Goal: Task Accomplishment & Management: Complete application form

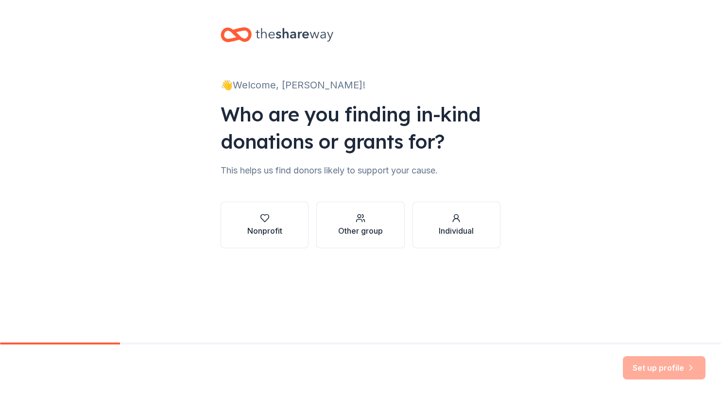
scroll to position [24, 0]
click at [260, 223] on icon "button" at bounding box center [265, 218] width 10 height 10
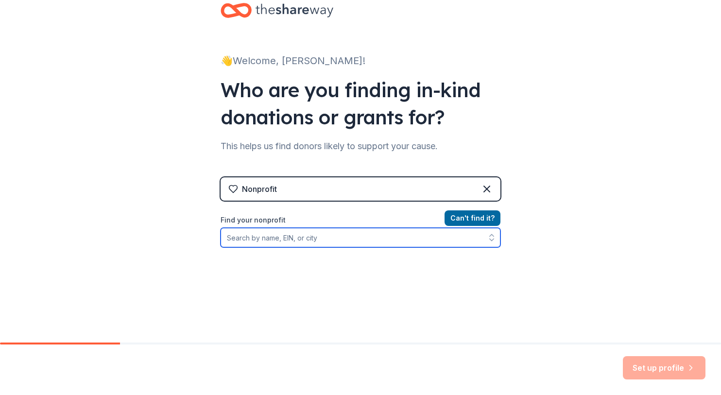
click at [307, 247] on input "Find your nonprofit" at bounding box center [360, 237] width 280 height 19
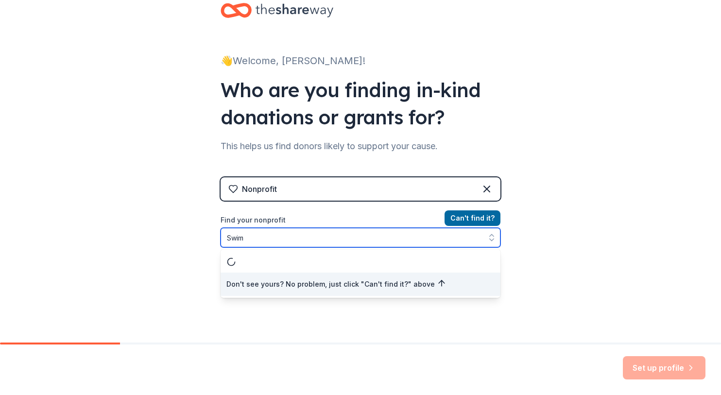
scroll to position [63, 0]
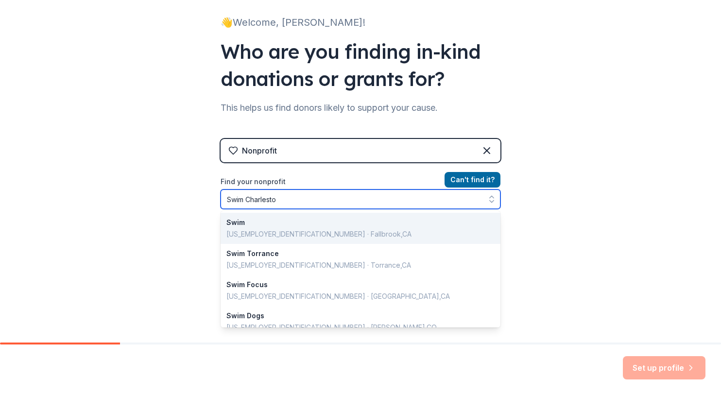
type input "Swim [GEOGRAPHIC_DATA]"
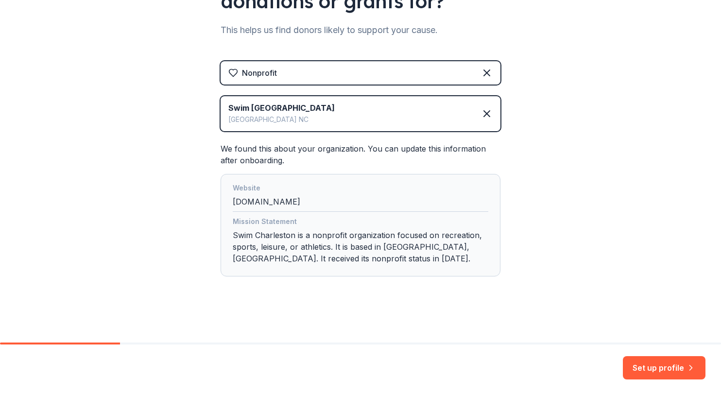
scroll to position [268, 0]
click at [637, 361] on button "Set up profile" at bounding box center [664, 367] width 83 height 23
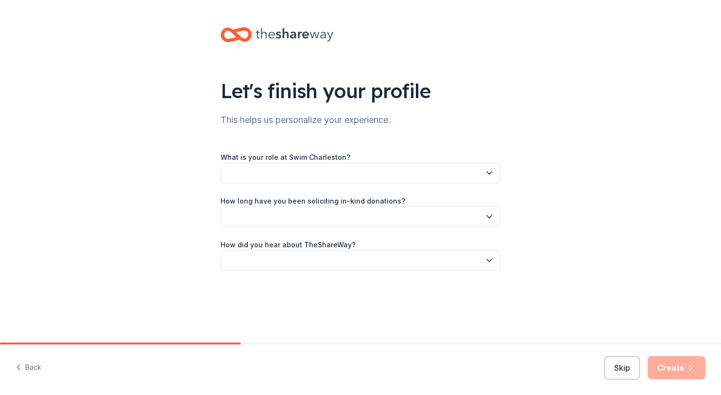
scroll to position [34, 0]
click at [400, 172] on button "button" at bounding box center [360, 173] width 280 height 20
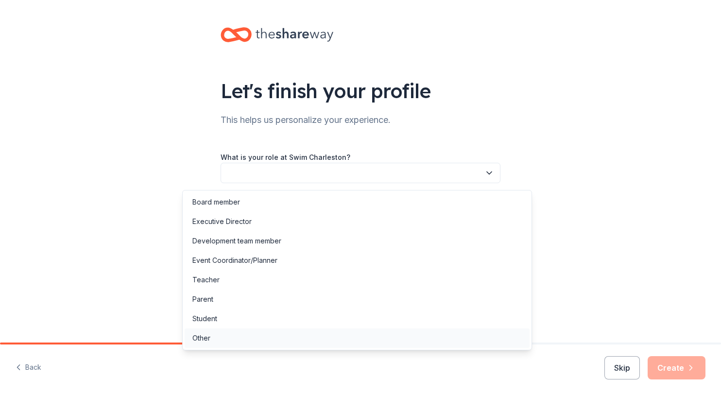
click at [336, 348] on div "Other" at bounding box center [357, 337] width 345 height 19
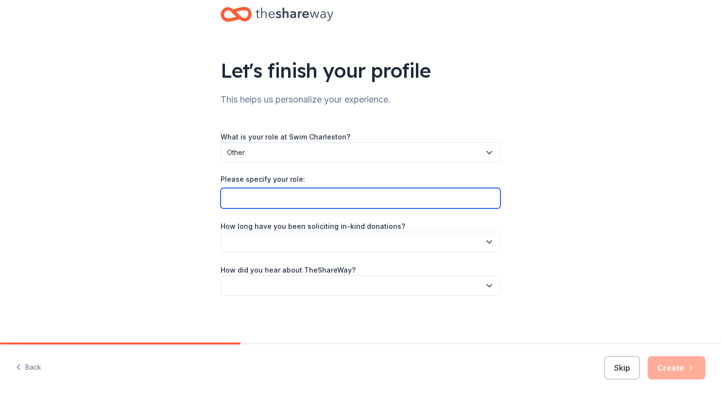
click at [341, 208] on input "Please specify your role:" at bounding box center [360, 198] width 280 height 20
type input "Employee"
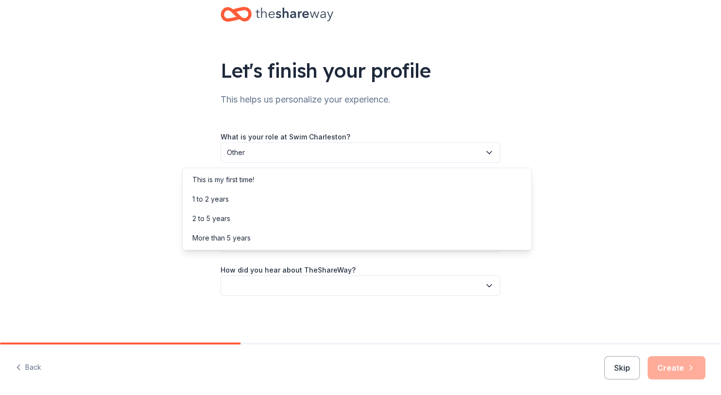
click at [365, 252] on button "button" at bounding box center [360, 242] width 280 height 20
click at [324, 208] on div "1 to 2 years" at bounding box center [357, 198] width 345 height 19
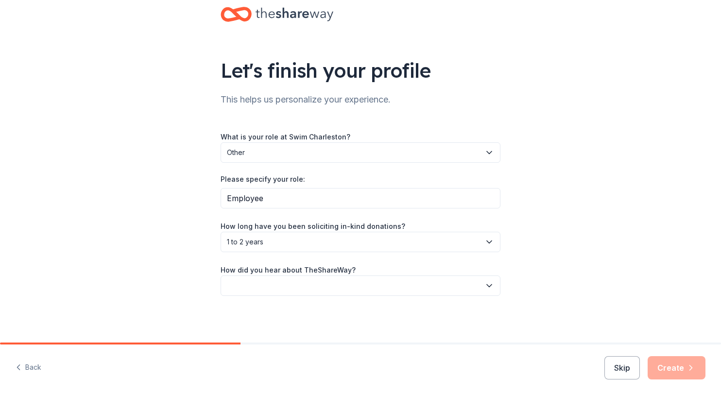
scroll to position [115, 0]
click at [328, 275] on button "button" at bounding box center [360, 285] width 280 height 20
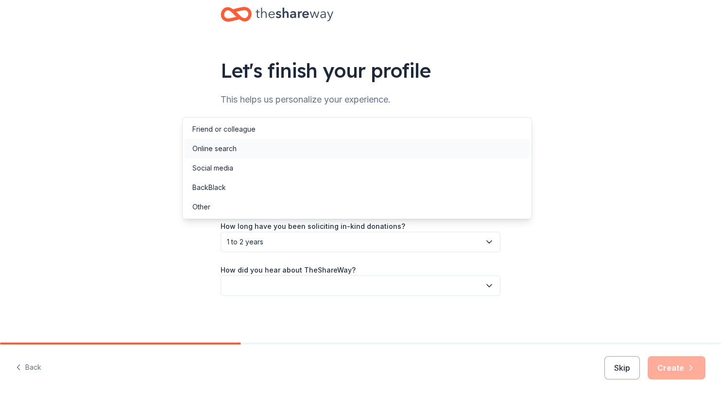
click at [279, 150] on div "Online search" at bounding box center [357, 148] width 345 height 19
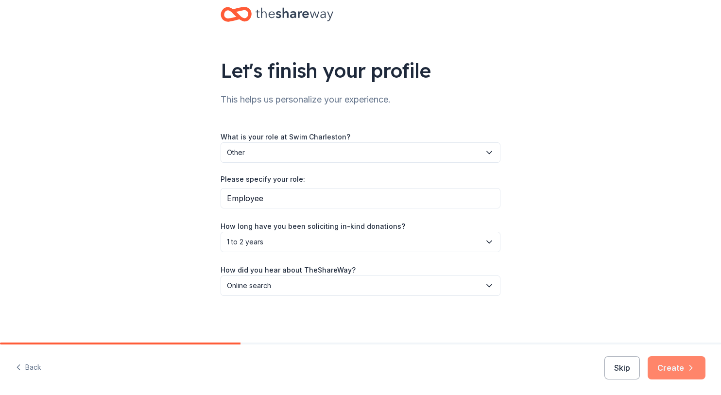
click at [676, 361] on button "Create" at bounding box center [676, 367] width 58 height 23
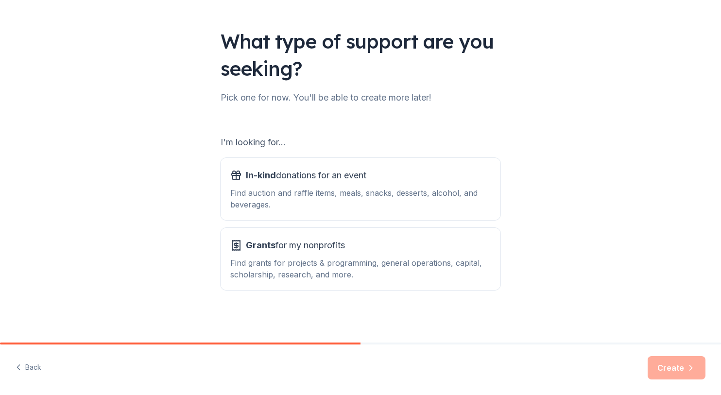
scroll to position [154, 0]
click at [431, 187] on div "Find auction and raffle items, meals, snacks, desserts, alcohol, and beverages." at bounding box center [360, 198] width 260 height 23
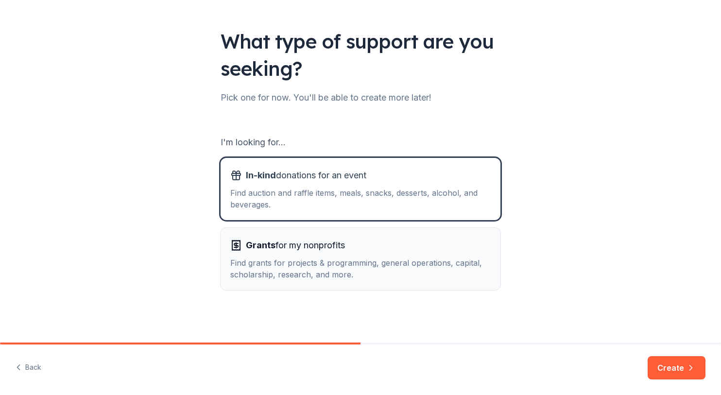
click at [486, 257] on div "Find grants for projects & programming, general operations, capital, scholarshi…" at bounding box center [360, 268] width 260 height 23
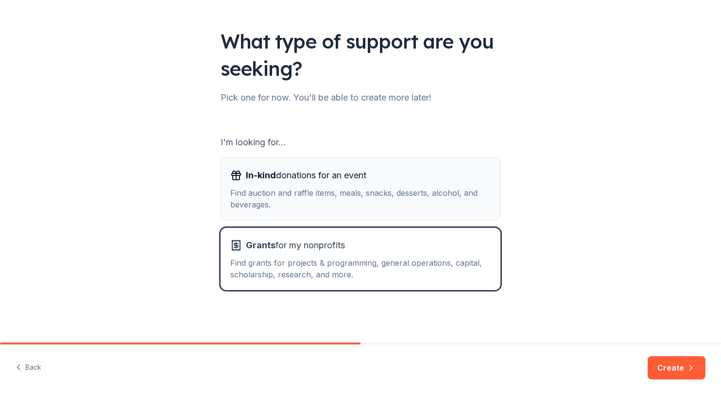
click at [479, 187] on div "Find auction and raffle items, meals, snacks, desserts, alcohol, and beverages." at bounding box center [360, 198] width 260 height 23
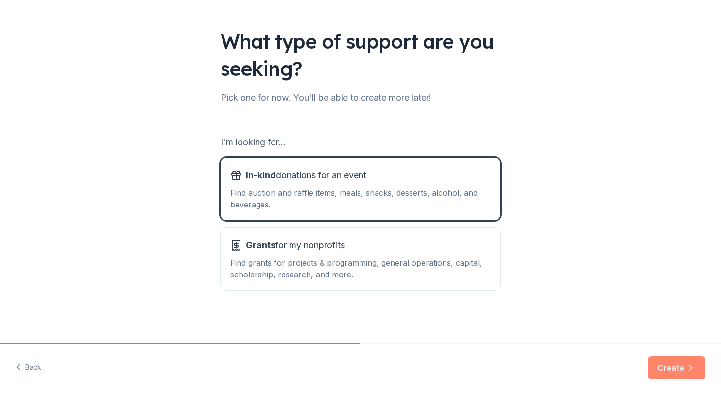
click at [658, 362] on button "Create" at bounding box center [676, 367] width 58 height 23
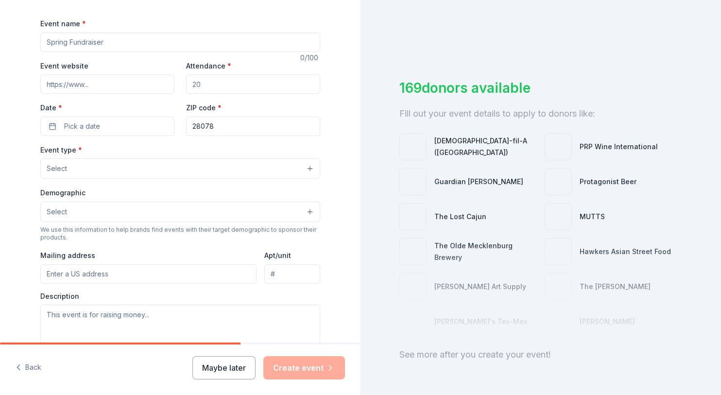
scroll to position [133, 0]
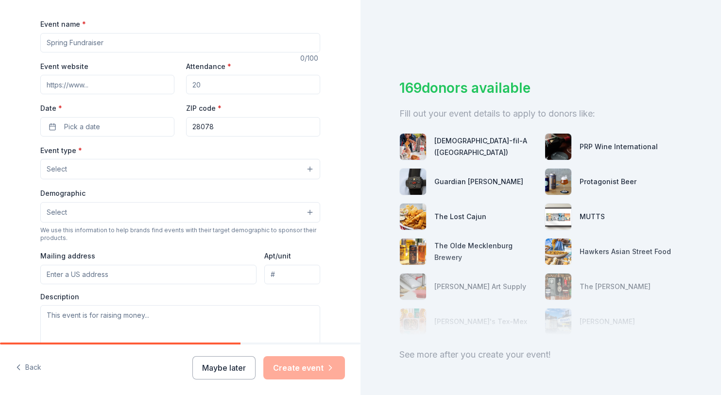
drag, startPoint x: 106, startPoint y: 82, endPoint x: 39, endPoint y: 82, distance: 67.0
click at [40, 52] on input "Event name *" at bounding box center [180, 42] width 280 height 19
type input "Fall Raffle"
drag, startPoint x: 212, startPoint y: 133, endPoint x: 194, endPoint y: 133, distance: 18.0
click at [194, 94] on input "Attendance *" at bounding box center [253, 84] width 134 height 19
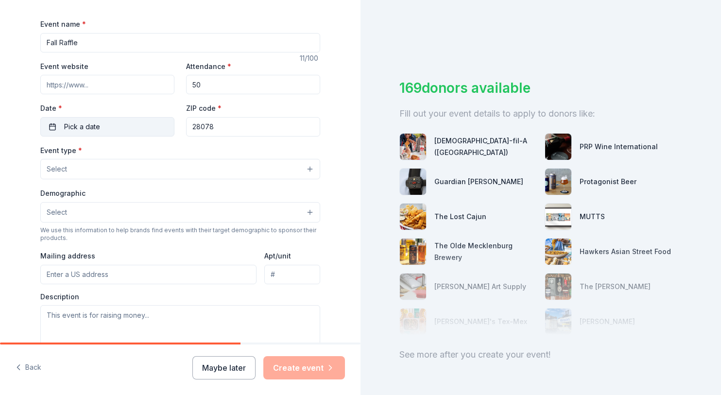
type input "50"
click at [128, 136] on button "Pick a date" at bounding box center [107, 126] width 134 height 19
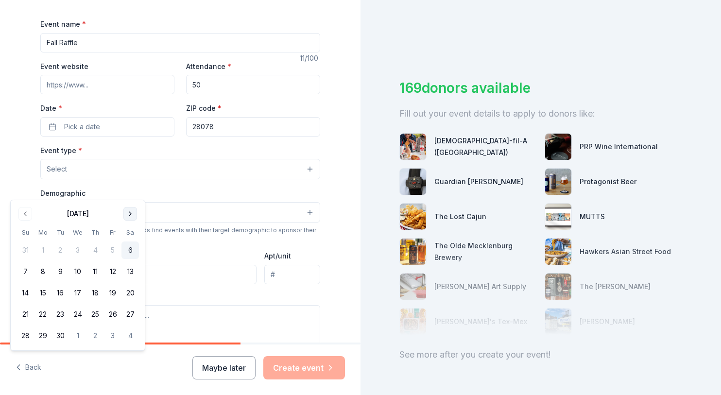
click at [137, 220] on button "Go to next month" at bounding box center [130, 214] width 14 height 14
click at [139, 259] on button "6" at bounding box center [129, 249] width 17 height 17
click at [234, 180] on div "Event type * Select" at bounding box center [180, 161] width 280 height 35
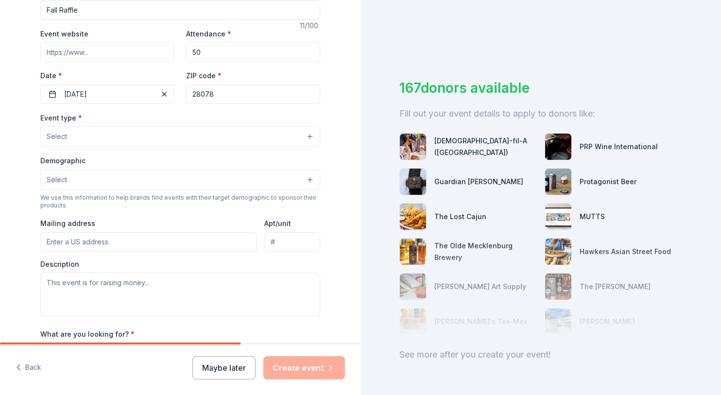
scroll to position [172, 0]
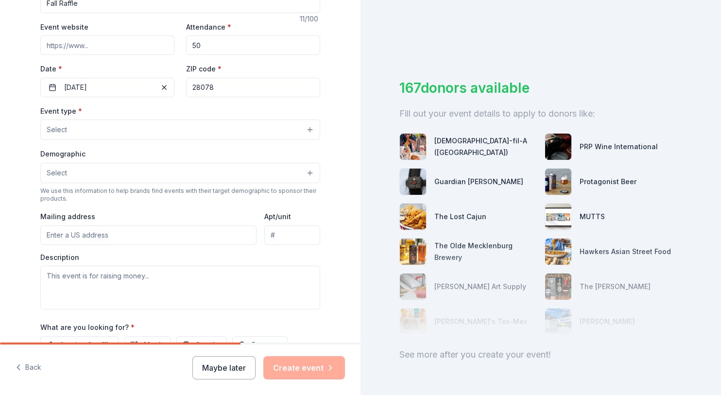
click at [211, 140] on button "Select" at bounding box center [180, 129] width 280 height 20
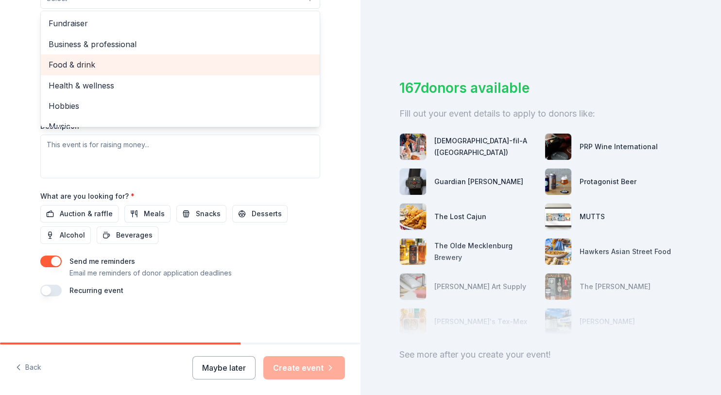
scroll to position [297, 0]
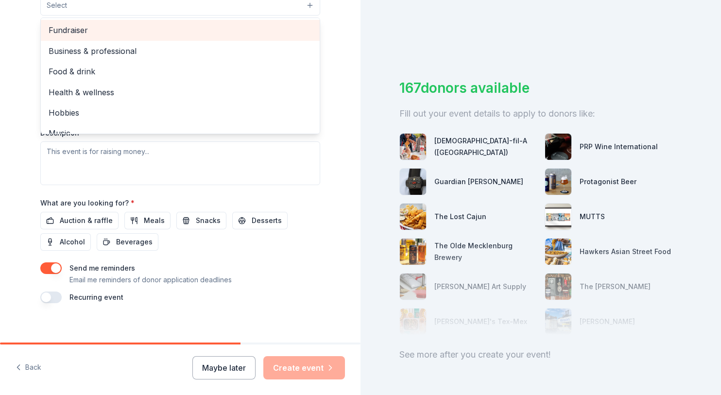
click at [140, 36] on span "Fundraiser" at bounding box center [180, 30] width 263 height 13
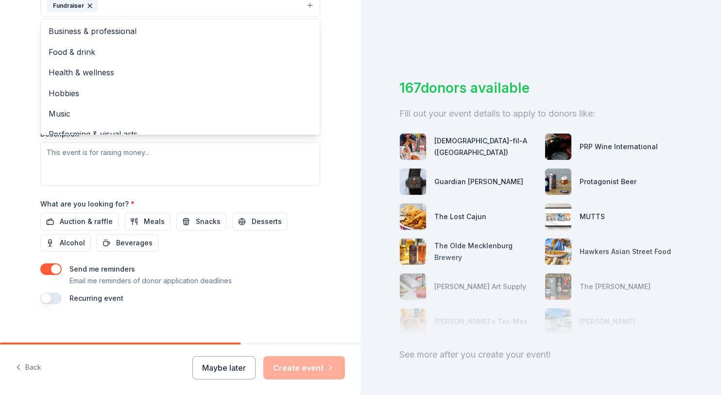
click at [336, 95] on div "Tell us about your event. We'll find in-kind donations you can apply for. Event…" at bounding box center [180, 26] width 311 height 647
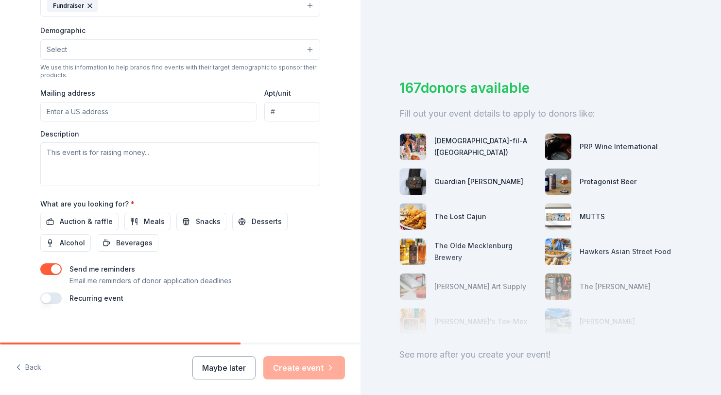
click at [280, 60] on button "Select" at bounding box center [180, 49] width 280 height 20
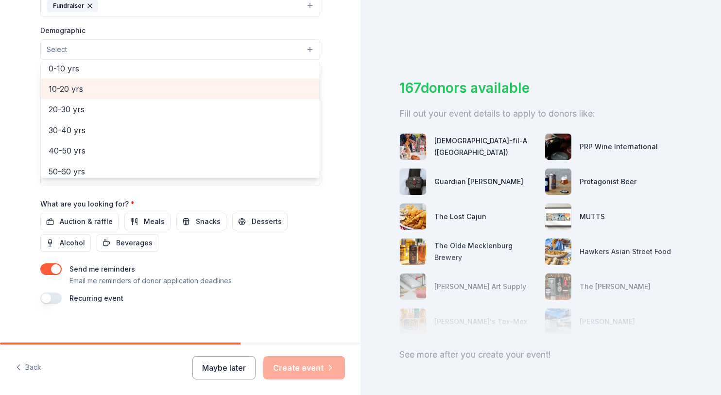
scroll to position [91, 0]
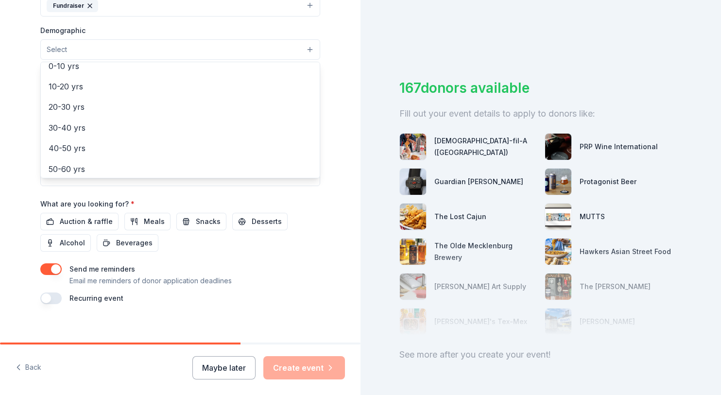
click at [192, 51] on span "All ages" at bounding box center [180, 45] width 263 height 13
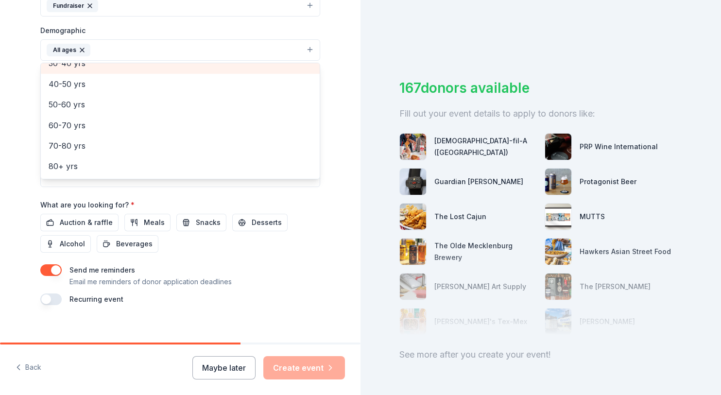
scroll to position [164, 0]
click at [336, 146] on div "Tell us about your event. We'll find in-kind donations you can apply for. Event…" at bounding box center [180, 27] width 311 height 648
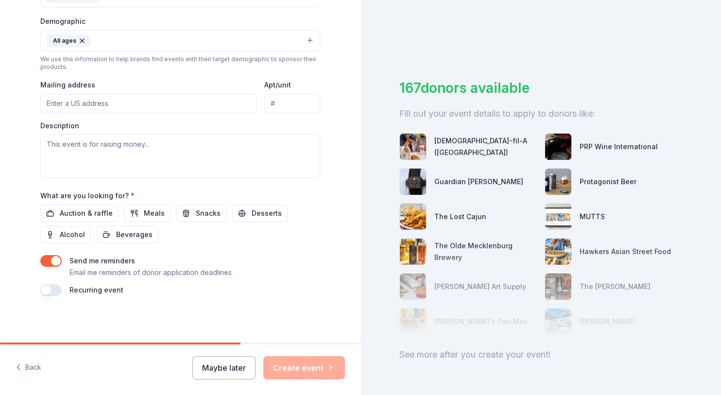
scroll to position [328, 0]
click at [152, 113] on input "Mailing address" at bounding box center [148, 103] width 216 height 19
type input "330 Seagle Street, Huntersville, NC, 28078"
click at [301, 113] on input "Apt/unit" at bounding box center [292, 103] width 56 height 19
click at [279, 113] on input "21" at bounding box center [292, 103] width 56 height 19
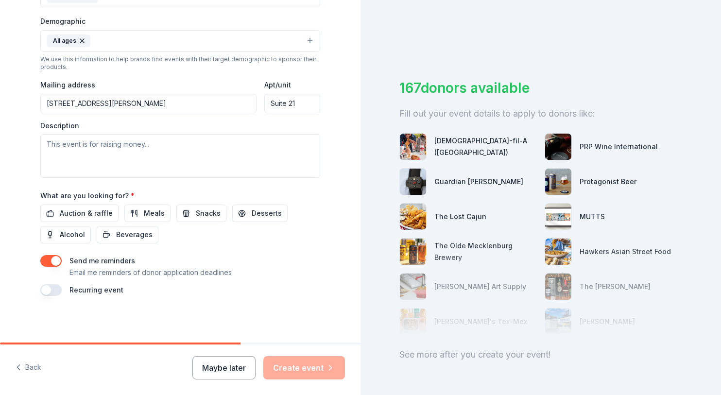
type input "Suite 21"
click at [91, 178] on textarea at bounding box center [180, 156] width 280 height 44
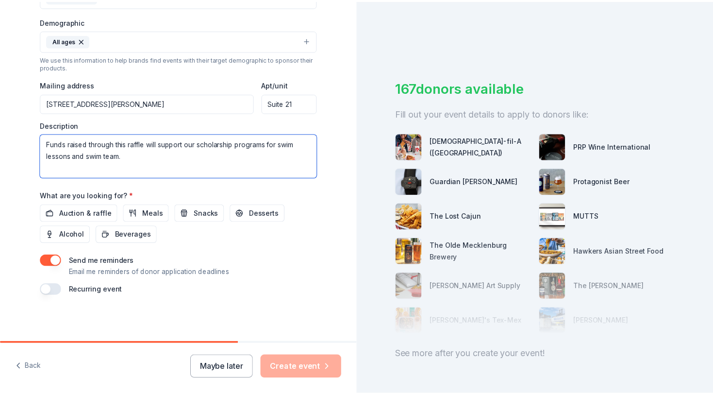
scroll to position [473, 0]
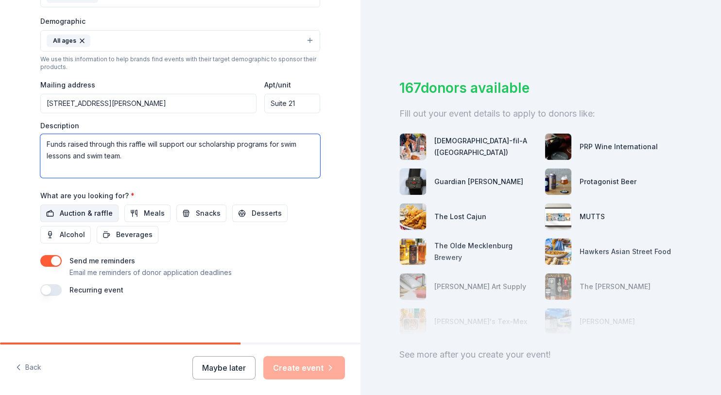
type textarea "Funds raised through this raffle will support our scholarship programs for swim…"
click at [85, 207] on span "Auction & raffle" at bounding box center [86, 213] width 53 height 12
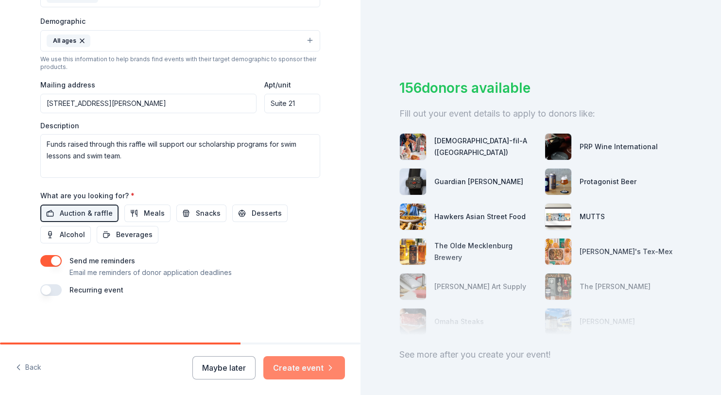
click at [297, 359] on button "Create event" at bounding box center [304, 367] width 82 height 23
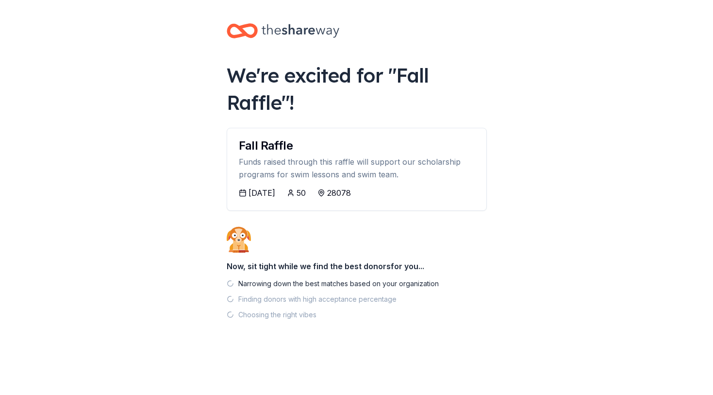
scroll to position [104, 0]
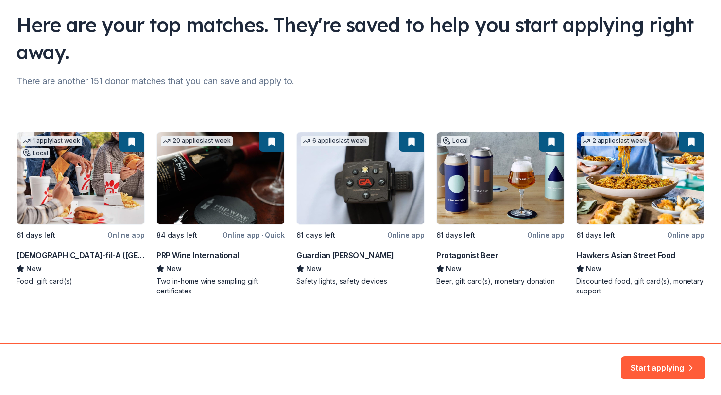
scroll to position [172, 0]
click at [629, 355] on button "Start applying" at bounding box center [663, 361] width 85 height 23
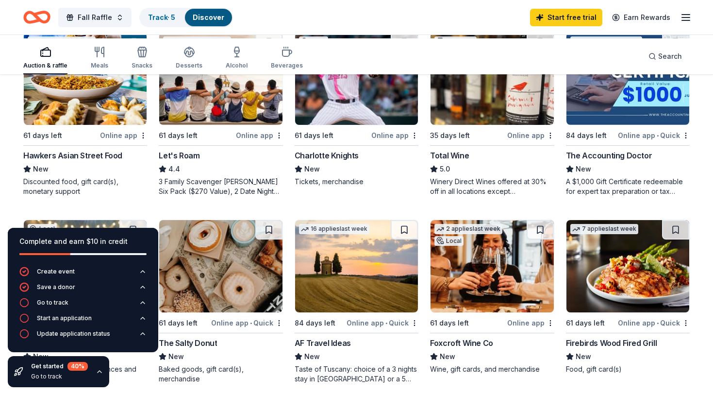
scroll to position [523, 0]
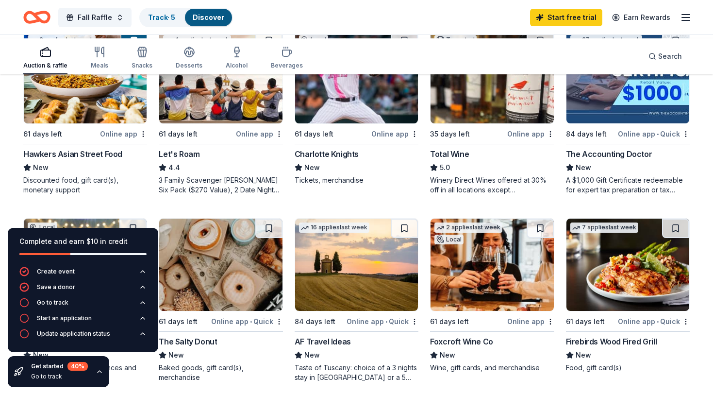
click at [357, 123] on img at bounding box center [356, 77] width 123 height 92
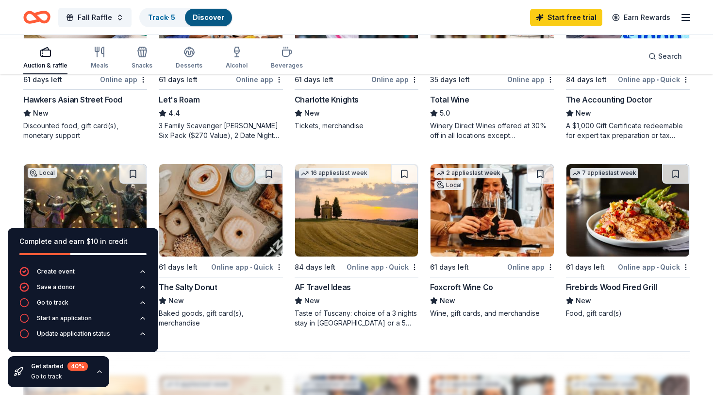
scroll to position [565, 0]
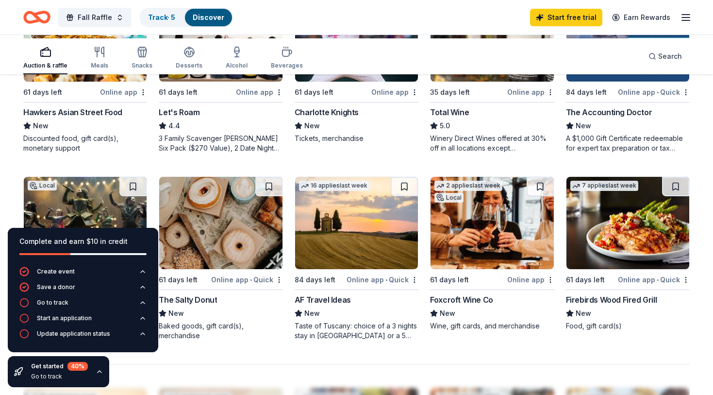
click at [496, 82] on img at bounding box center [492, 35] width 123 height 92
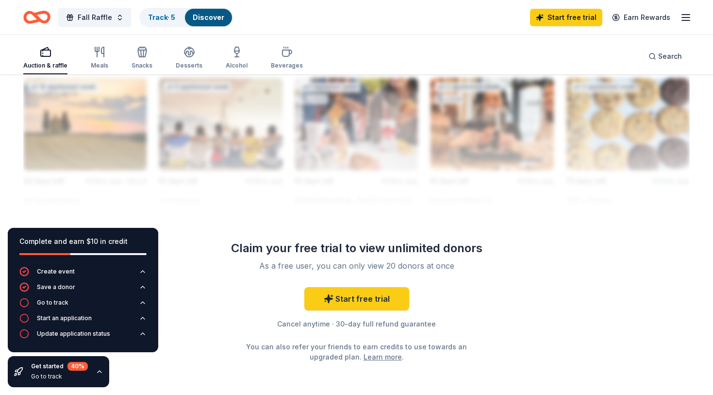
scroll to position [867, 0]
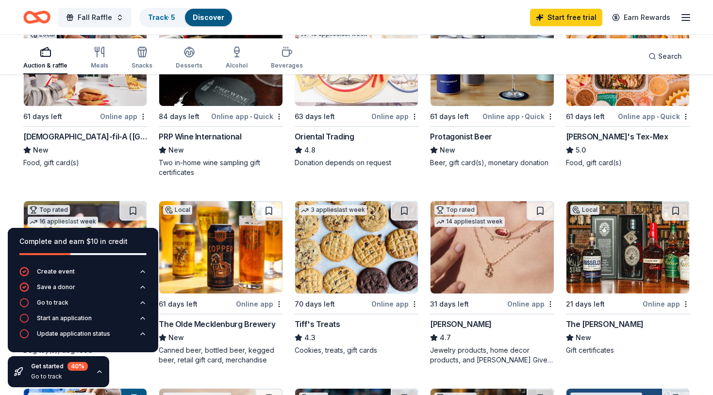
scroll to position [153, 0]
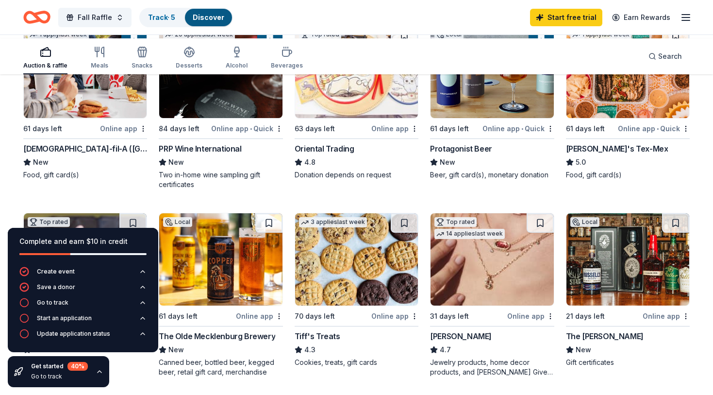
click at [344, 118] on img at bounding box center [356, 72] width 123 height 92
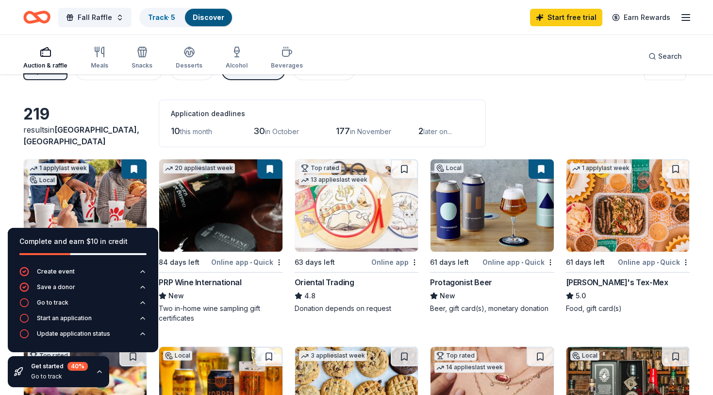
scroll to position [0, 0]
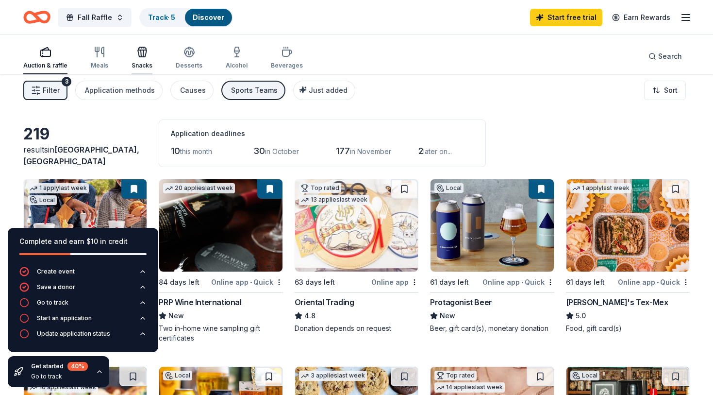
click at [147, 57] on icon "button" at bounding box center [142, 53] width 9 height 7
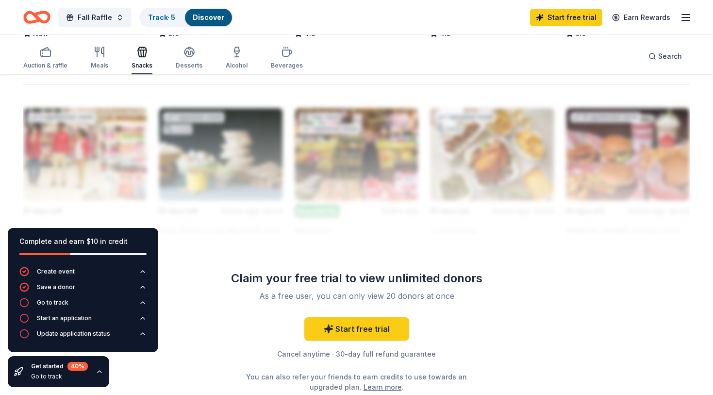
scroll to position [843, 0]
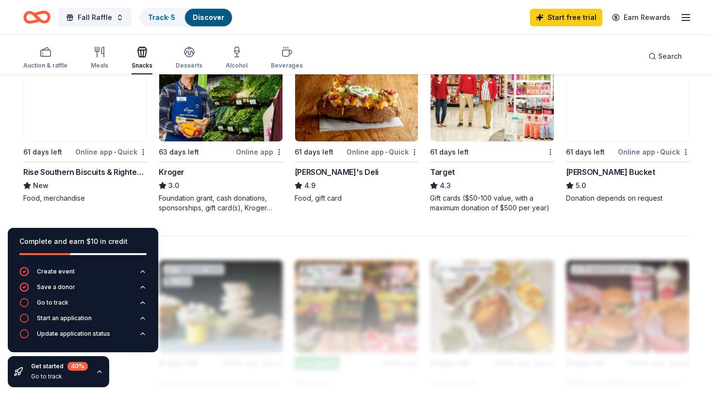
scroll to position [692, 0]
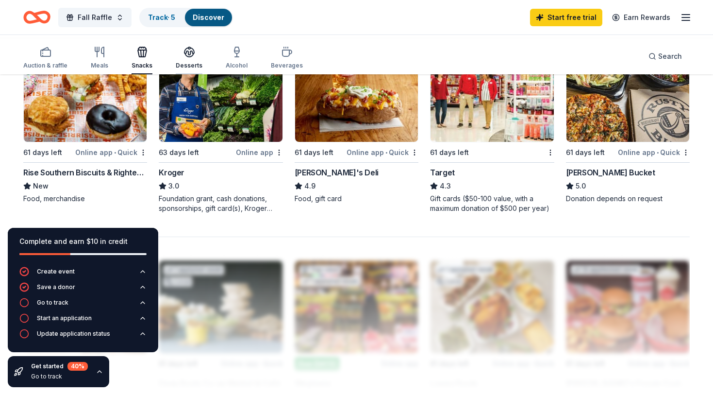
click at [194, 57] on icon "button" at bounding box center [189, 54] width 9 height 3
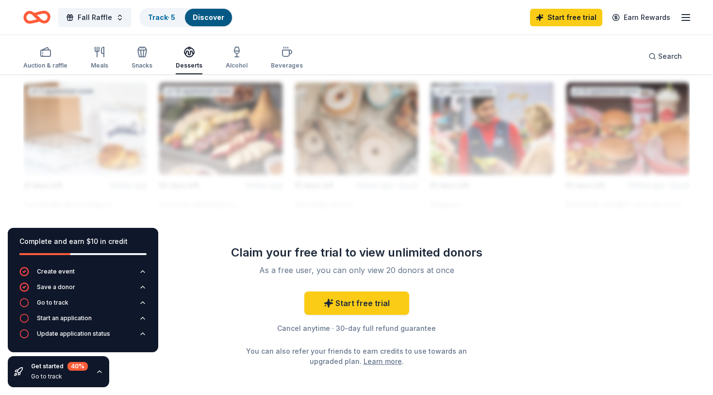
scroll to position [870, 0]
click at [292, 56] on icon "button" at bounding box center [287, 53] width 9 height 6
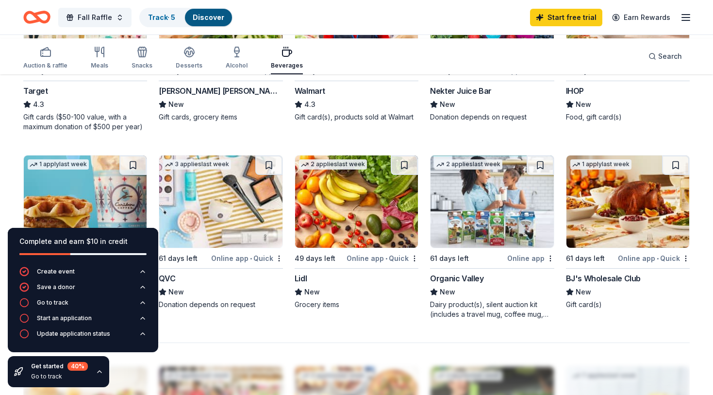
scroll to position [594, 0]
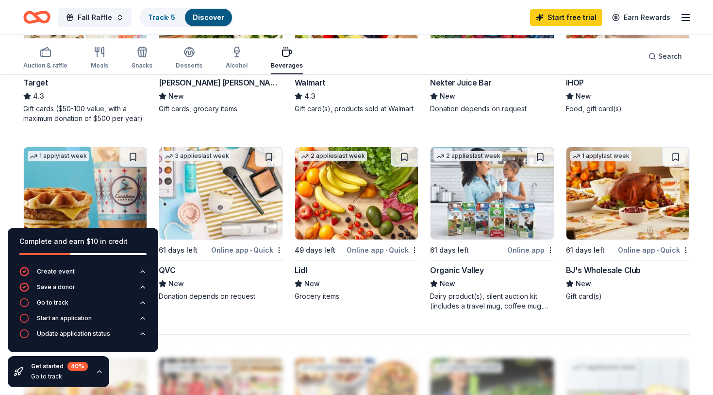
click at [485, 52] on img at bounding box center [492, 6] width 123 height 92
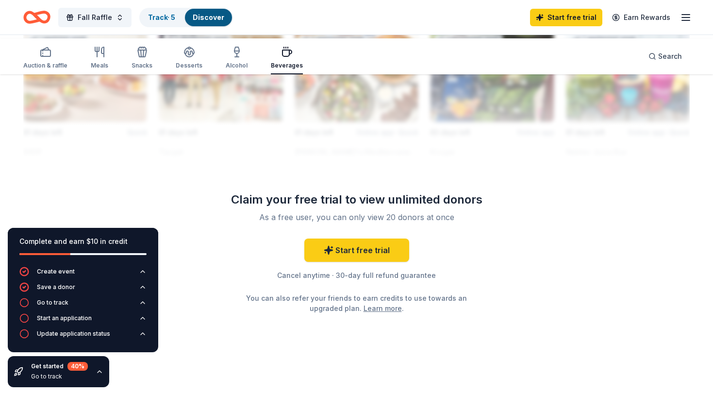
scroll to position [952, 0]
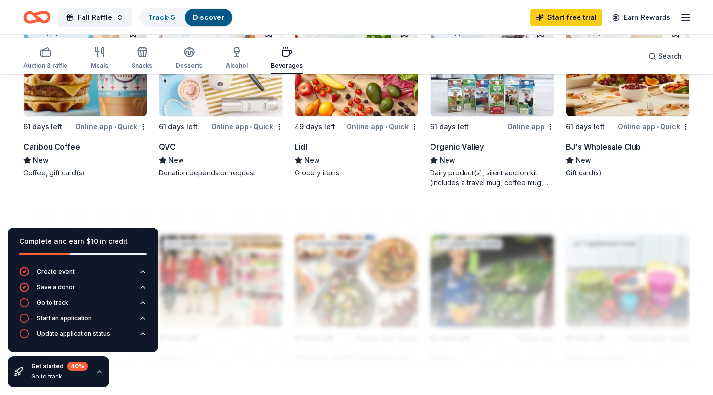
scroll to position [638, 0]
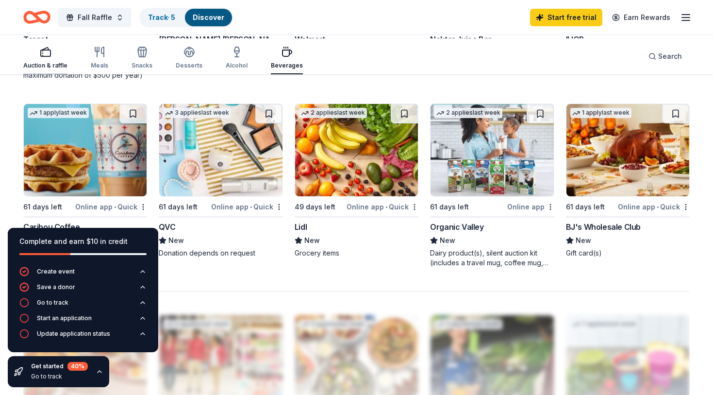
click at [51, 55] on icon "button" at bounding box center [46, 52] width 12 height 12
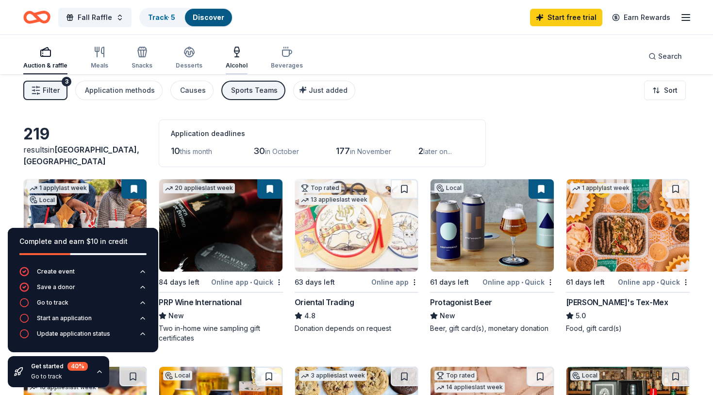
click at [248, 61] on div "Alcohol" at bounding box center [237, 57] width 22 height 23
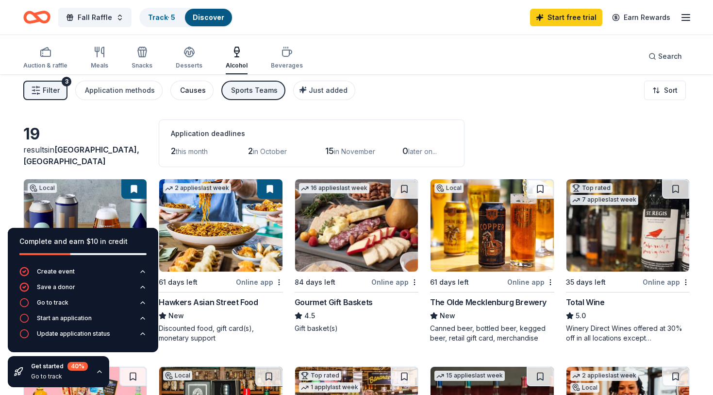
click at [206, 96] on div "Causes" at bounding box center [193, 91] width 26 height 12
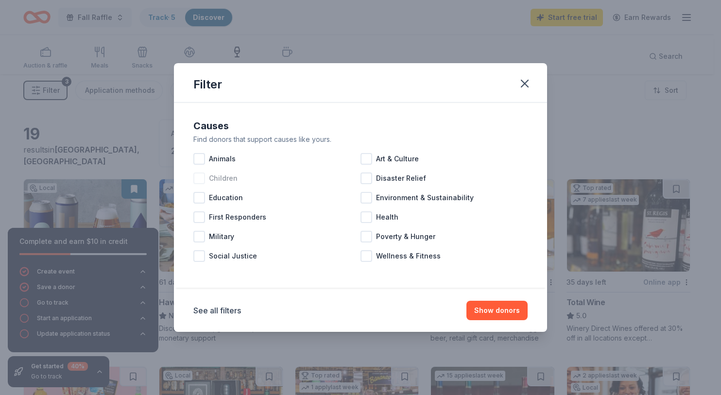
click at [193, 173] on div at bounding box center [199, 178] width 12 height 12
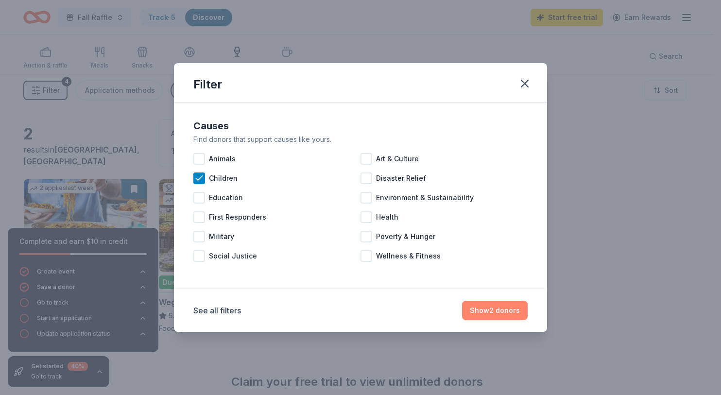
click at [527, 320] on button "Show 2 donors" at bounding box center [495, 310] width 66 height 19
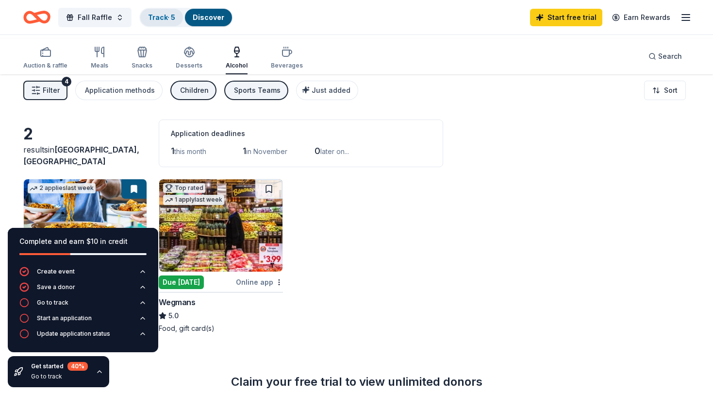
click at [175, 17] on link "Track · 5" at bounding box center [161, 17] width 27 height 8
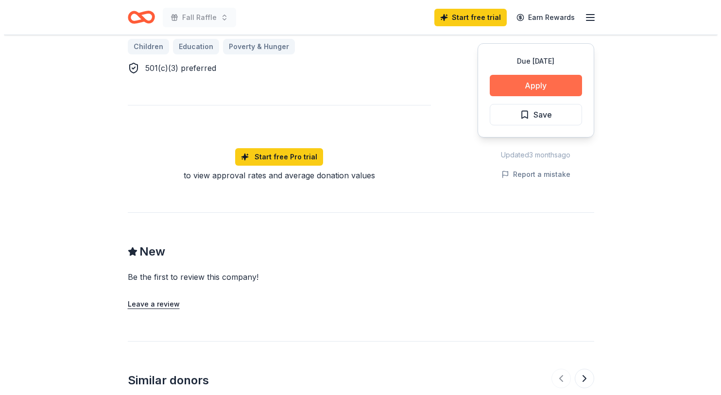
scroll to position [659, 0]
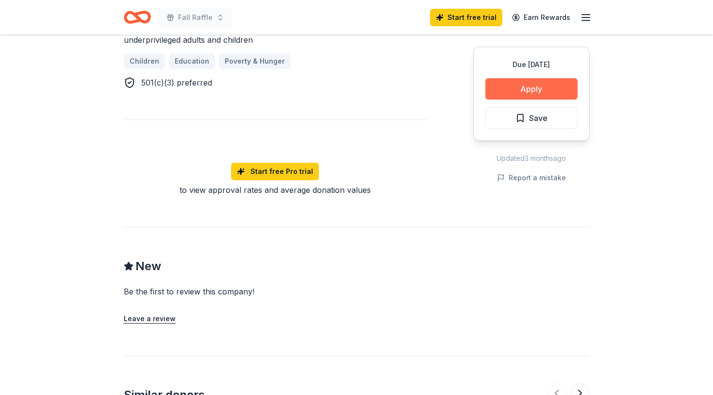
click at [532, 100] on button "Apply" at bounding box center [532, 88] width 92 height 21
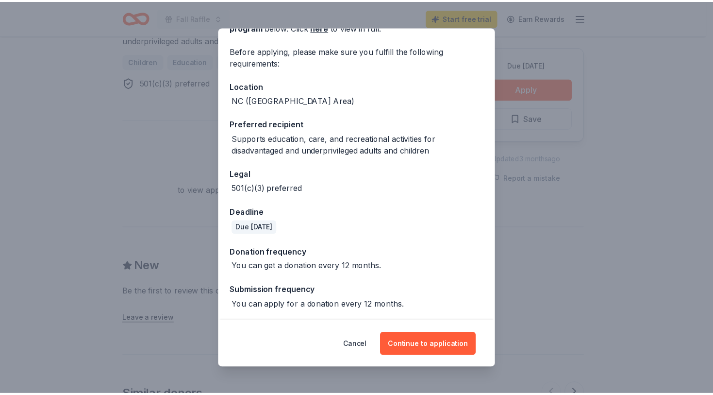
scroll to position [169, 0]
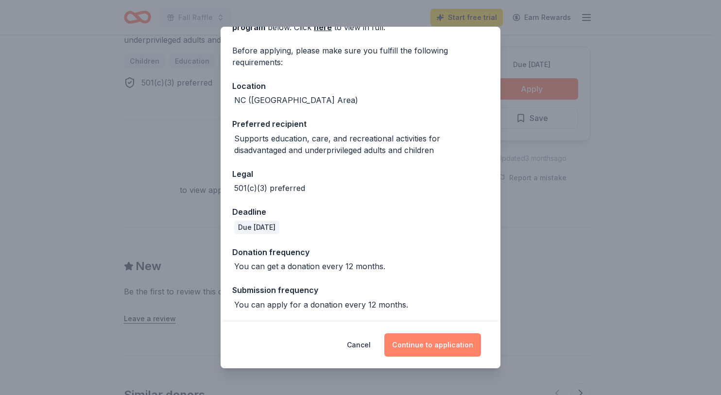
click at [450, 334] on button "Continue to application" at bounding box center [432, 344] width 97 height 23
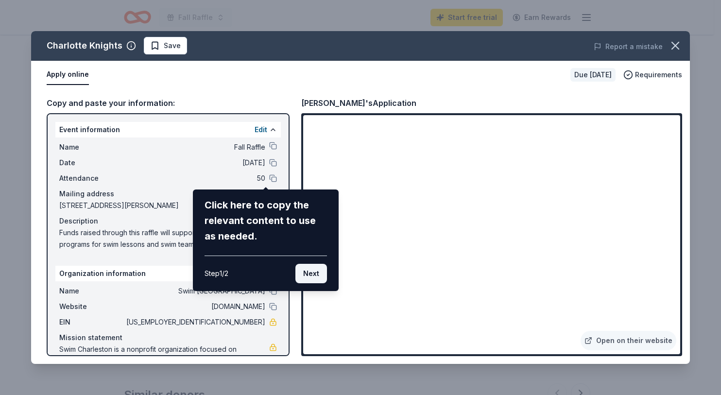
click at [312, 283] on button "Next" at bounding box center [311, 273] width 32 height 19
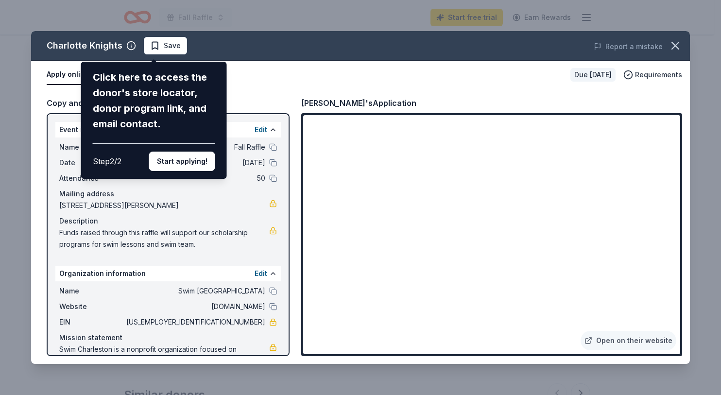
click at [626, 327] on div "Charlotte Knights Click here to access the donor's store locator, donor program…" at bounding box center [360, 197] width 659 height 333
click at [562, 326] on div "Charlotte Knights Click here to access the donor's store locator, donor program…" at bounding box center [360, 197] width 659 height 333
click at [201, 171] on button "Start applying!" at bounding box center [182, 161] width 66 height 19
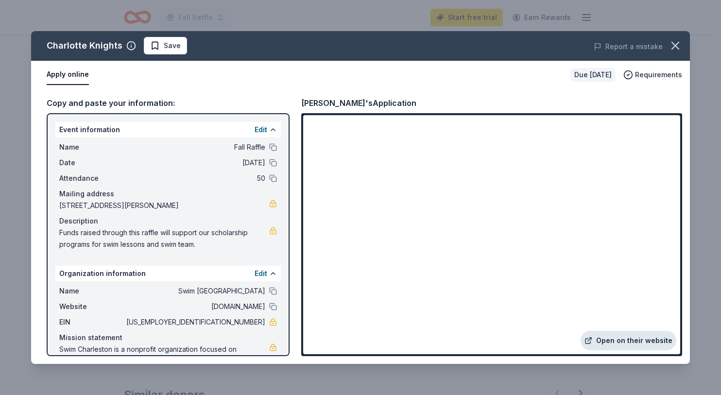
click at [601, 331] on link "Open on their website" at bounding box center [628, 340] width 96 height 19
click at [668, 52] on icon "button" at bounding box center [675, 46] width 14 height 14
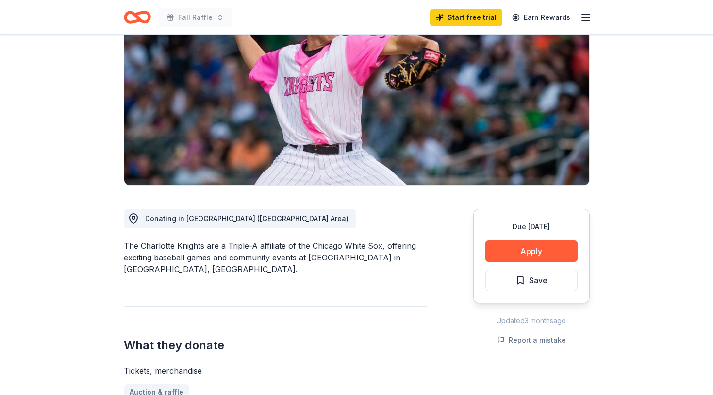
scroll to position [0, 0]
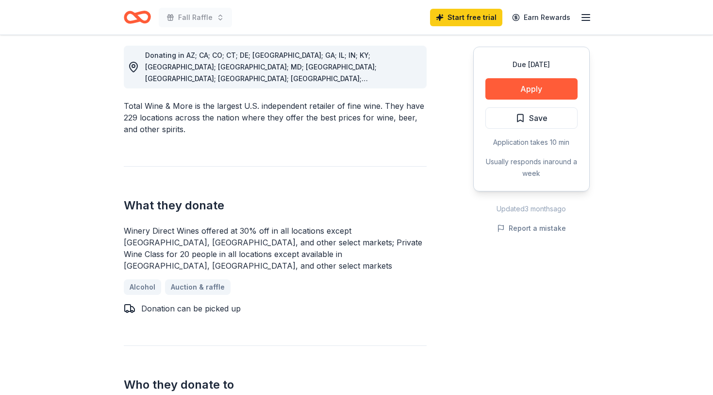
scroll to position [274, 0]
click at [502, 100] on button "Apply" at bounding box center [532, 88] width 92 height 21
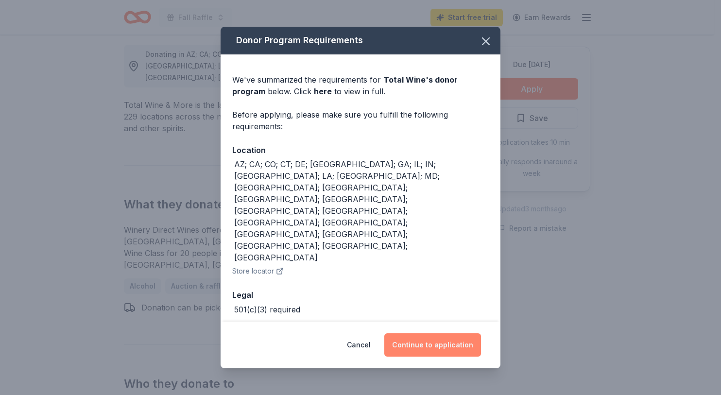
click at [469, 338] on button "Continue to application" at bounding box center [432, 344] width 97 height 23
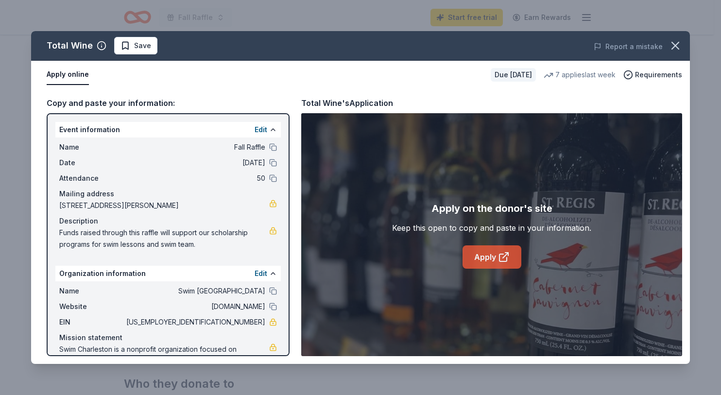
click at [492, 269] on link "Apply" at bounding box center [491, 256] width 59 height 23
click at [672, 49] on icon "button" at bounding box center [675, 45] width 7 height 7
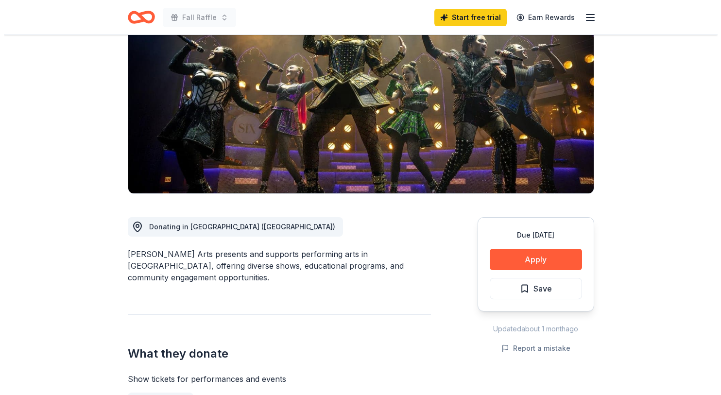
scroll to position [312, 0]
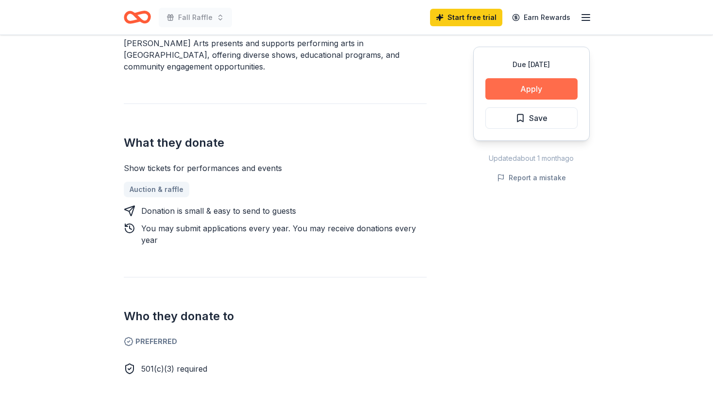
click at [513, 100] on button "Apply" at bounding box center [532, 88] width 92 height 21
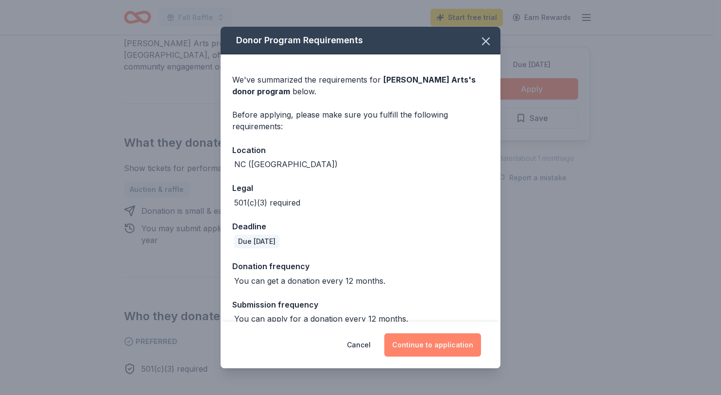
click at [443, 337] on button "Continue to application" at bounding box center [432, 344] width 97 height 23
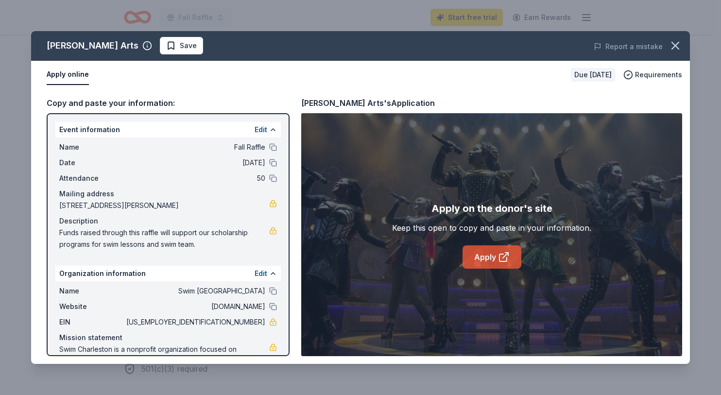
click at [489, 269] on link "Apply" at bounding box center [491, 256] width 59 height 23
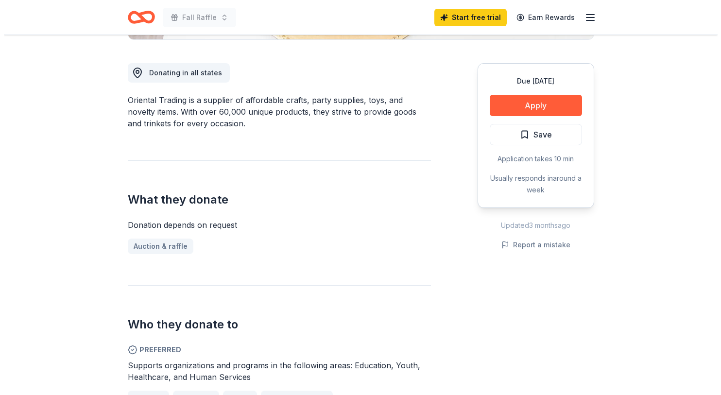
scroll to position [259, 0]
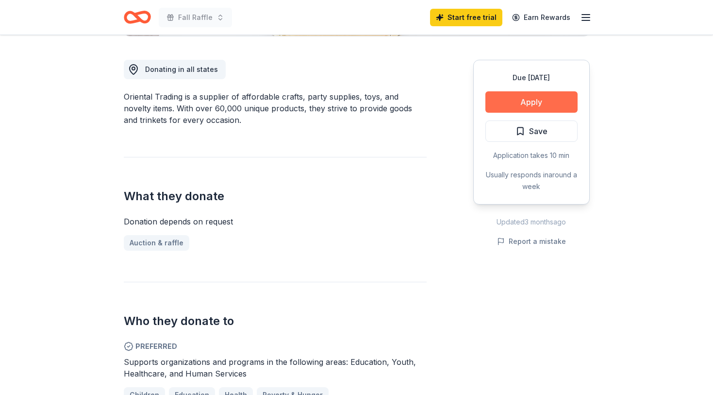
click at [503, 113] on button "Apply" at bounding box center [532, 101] width 92 height 21
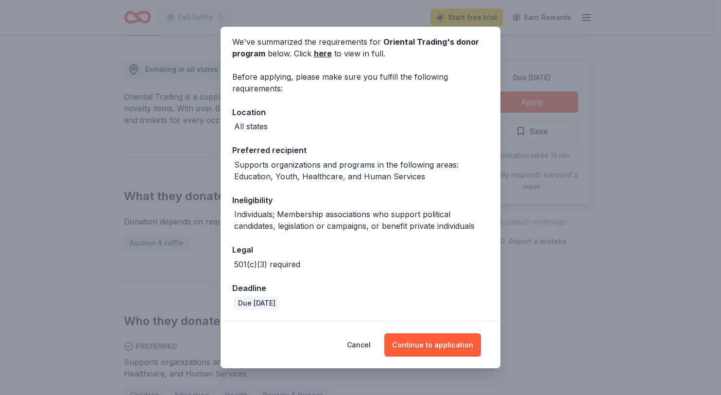
scroll to position [136, 0]
click at [456, 341] on button "Continue to application" at bounding box center [432, 344] width 97 height 23
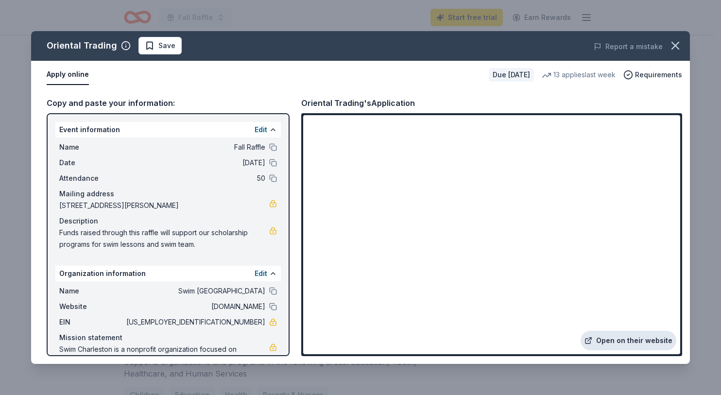
click at [601, 331] on link "Open on their website" at bounding box center [628, 340] width 96 height 19
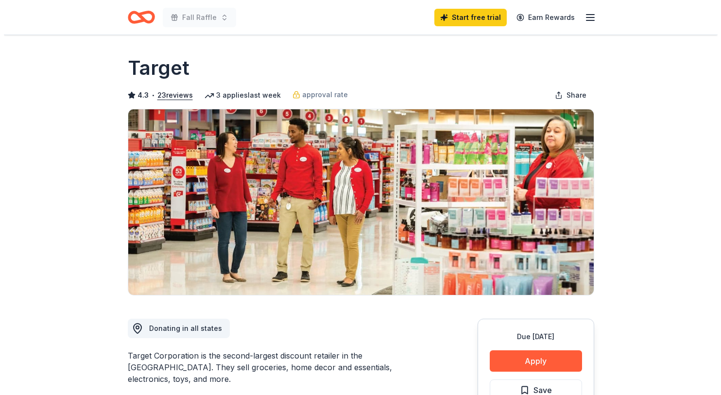
scroll to position [298, 0]
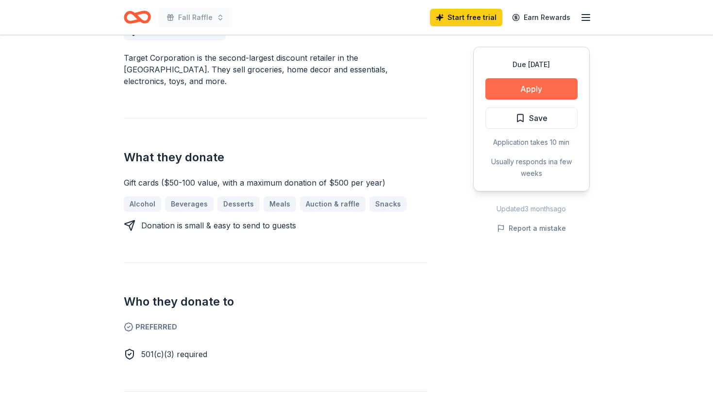
click at [525, 100] on button "Apply" at bounding box center [532, 88] width 92 height 21
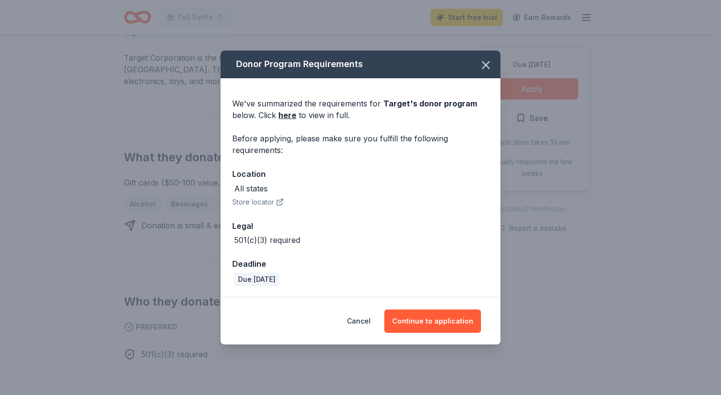
scroll to position [28, 0]
click at [441, 333] on button "Continue to application" at bounding box center [432, 320] width 97 height 23
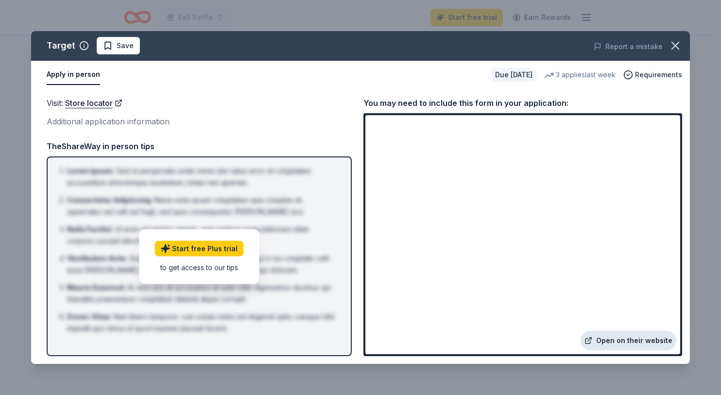
click at [617, 331] on link "Open on their website" at bounding box center [628, 340] width 96 height 19
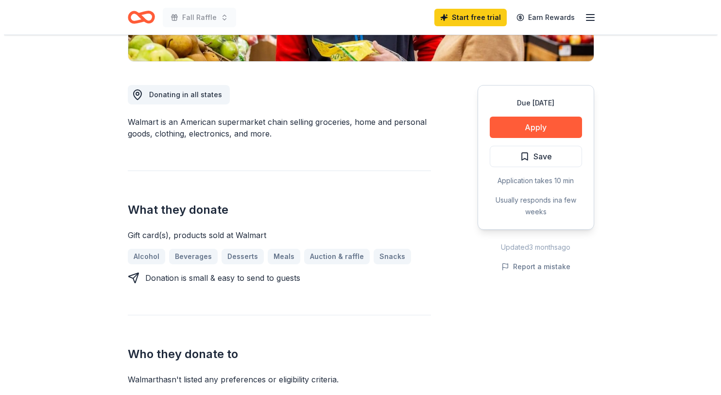
scroll to position [236, 0]
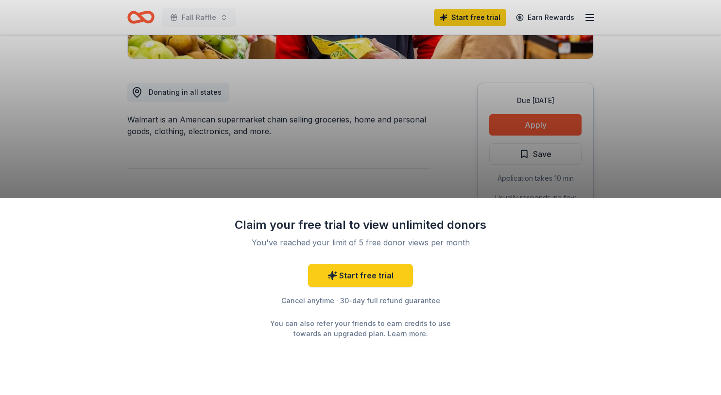
click at [624, 95] on div "Claim your free trial to view unlimited donors You've reached your limit of 5 f…" at bounding box center [360, 197] width 721 height 395
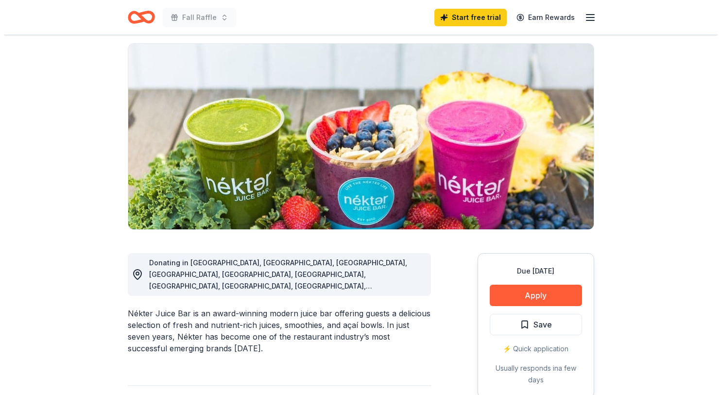
scroll to position [204, 0]
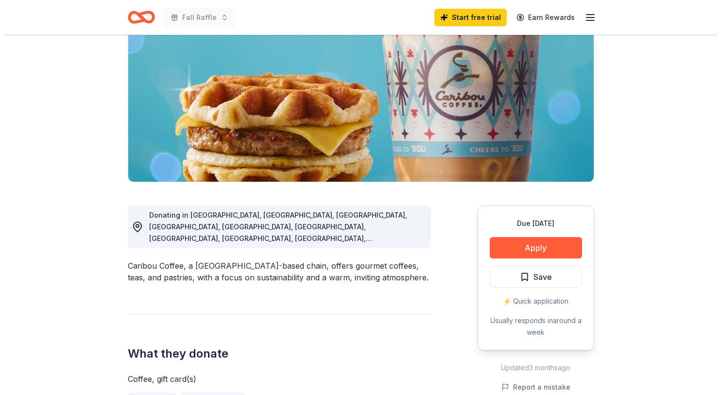
scroll to position [205, 0]
